Goal: Find specific fact: Find specific fact

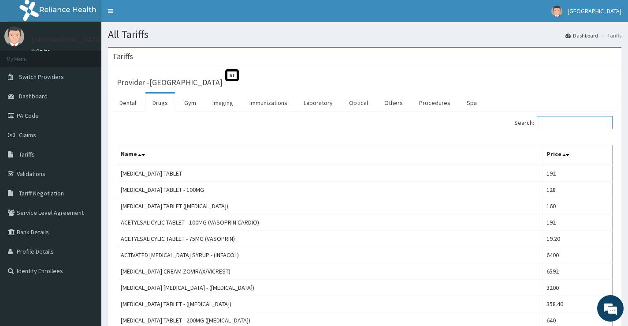
click at [550, 120] on input "Search:" at bounding box center [575, 122] width 76 height 13
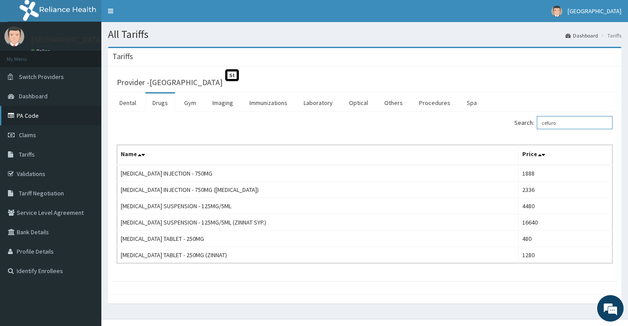
type input "cefuro"
click at [41, 116] on link "PA Code" at bounding box center [50, 115] width 101 height 19
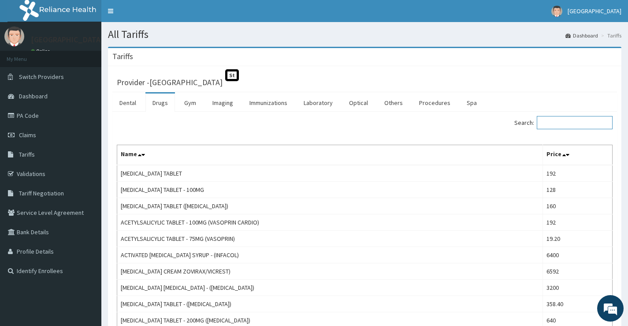
click at [569, 122] on input "Search:" at bounding box center [575, 122] width 76 height 13
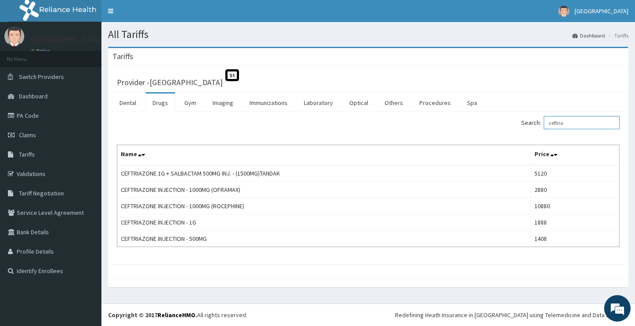
click at [585, 126] on input "ceftria" at bounding box center [582, 122] width 76 height 13
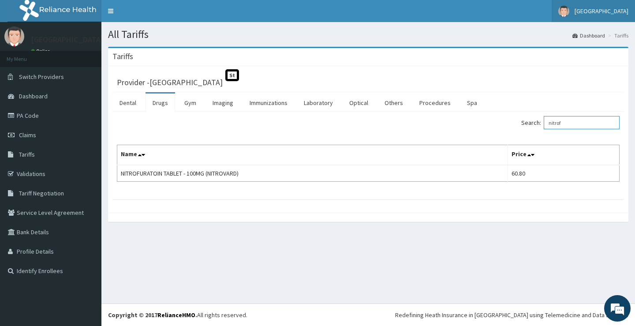
type input "nitrof"
